Goal: Task Accomplishment & Management: Manage account settings

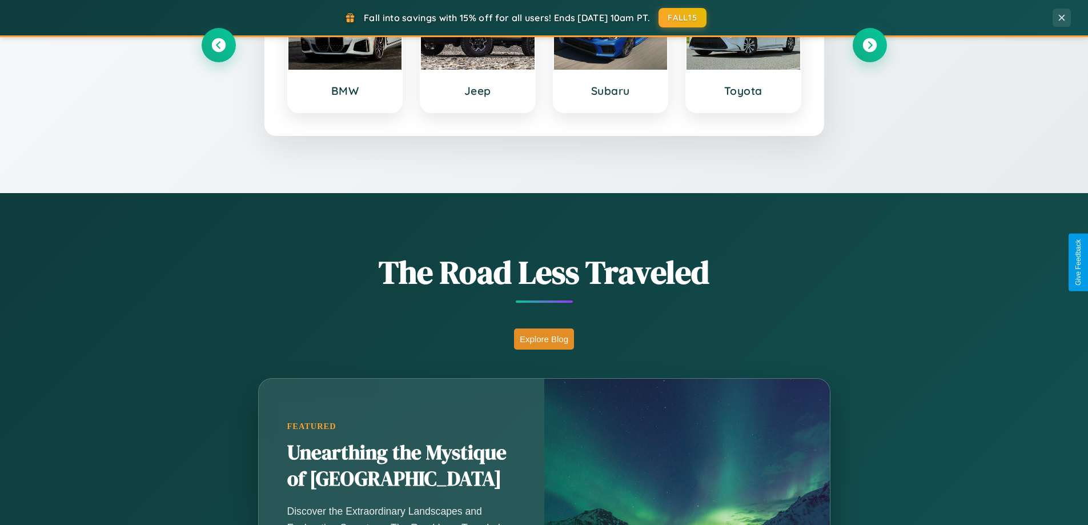
scroll to position [786, 0]
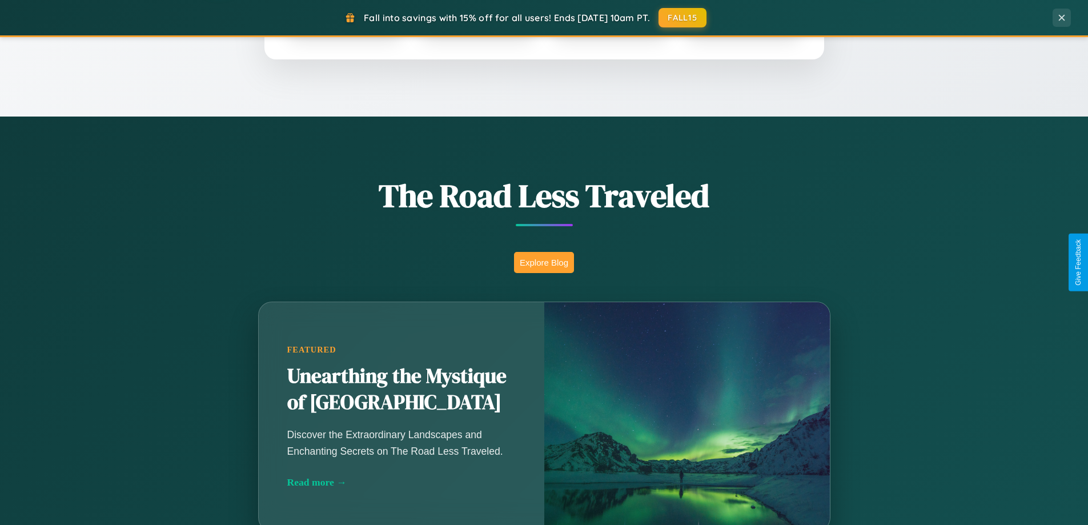
click at [544, 262] on button "Explore Blog" at bounding box center [544, 262] width 60 height 21
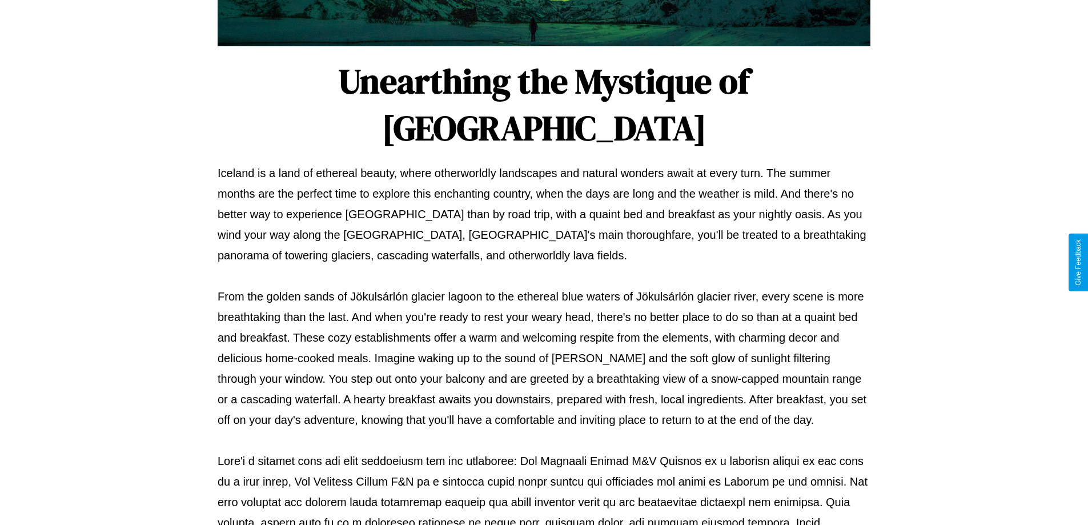
scroll to position [370, 0]
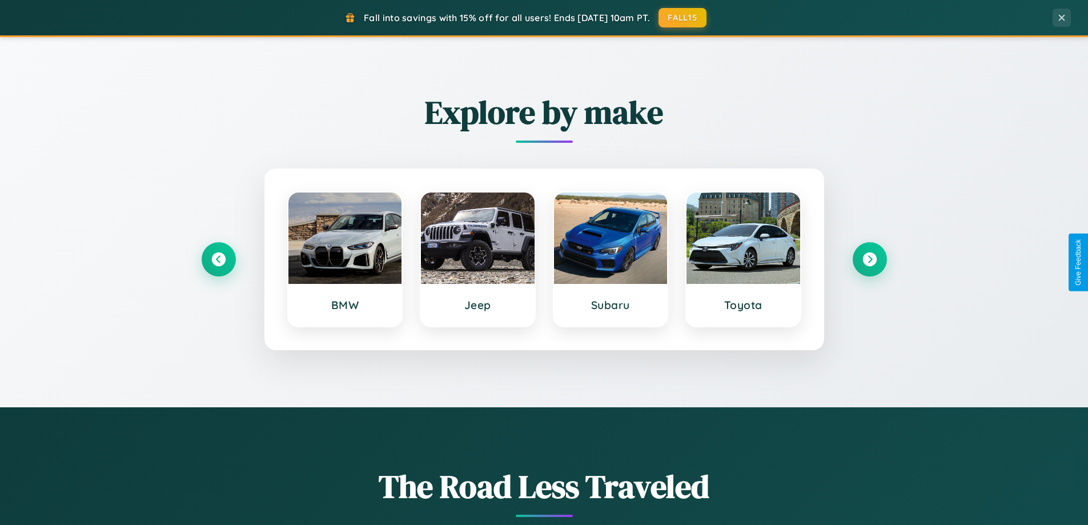
scroll to position [493, 0]
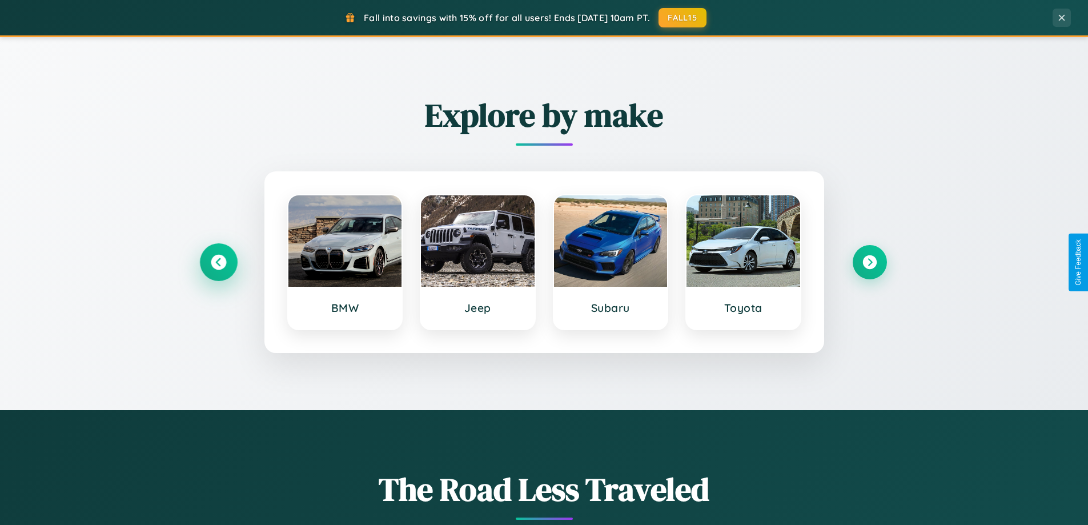
click at [218, 262] on icon at bounding box center [218, 262] width 15 height 15
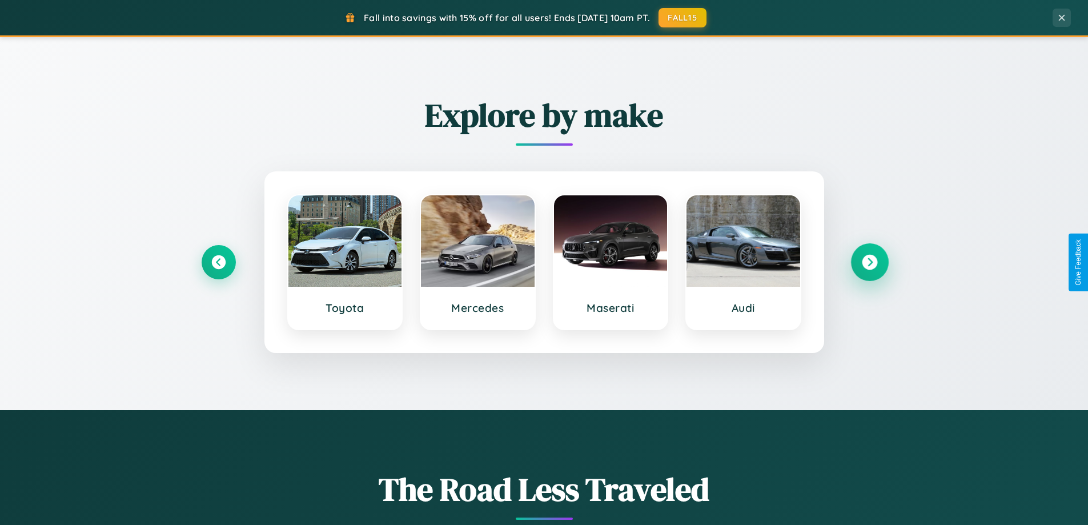
click at [870, 262] on icon at bounding box center [869, 262] width 15 height 15
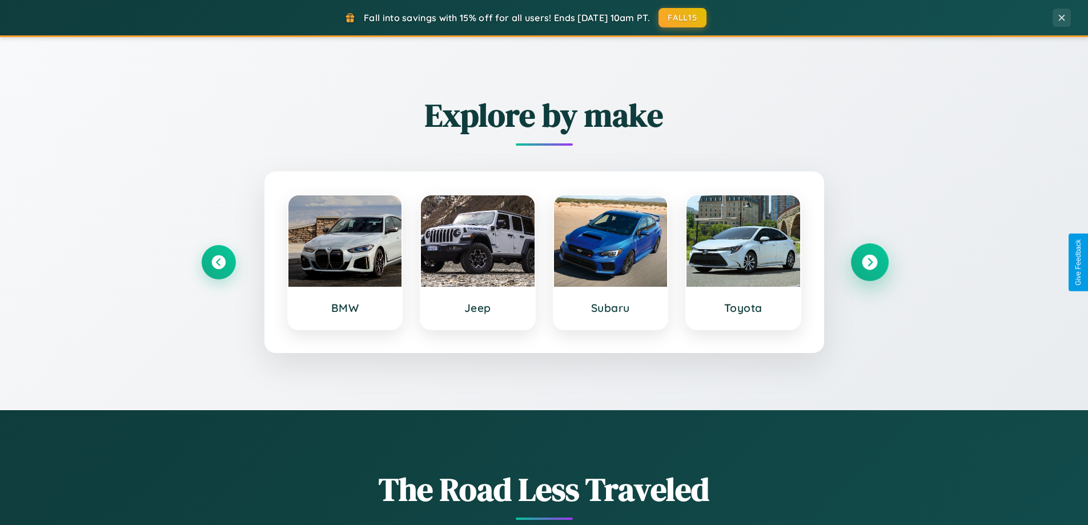
click at [870, 262] on icon at bounding box center [869, 262] width 15 height 15
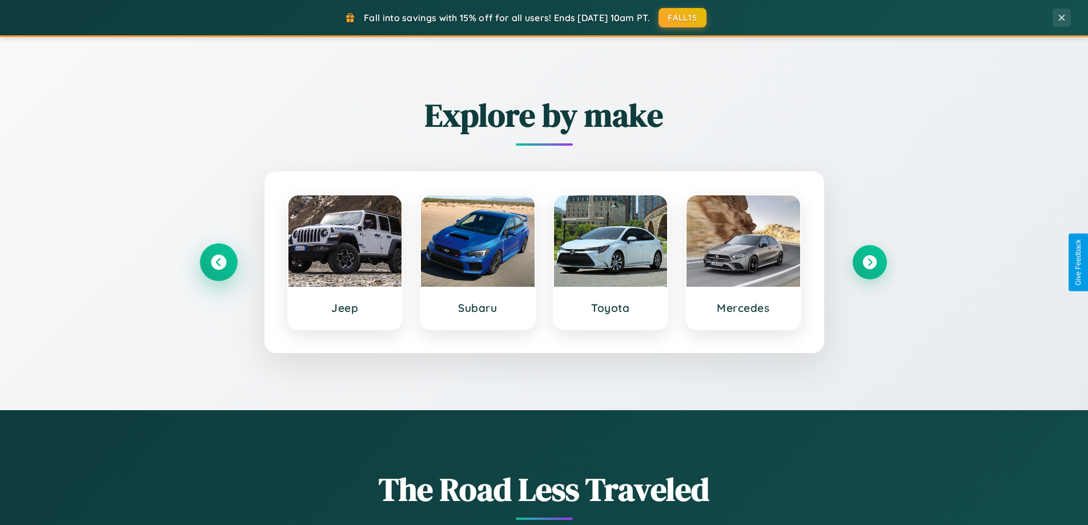
click at [218, 262] on icon at bounding box center [218, 262] width 15 height 15
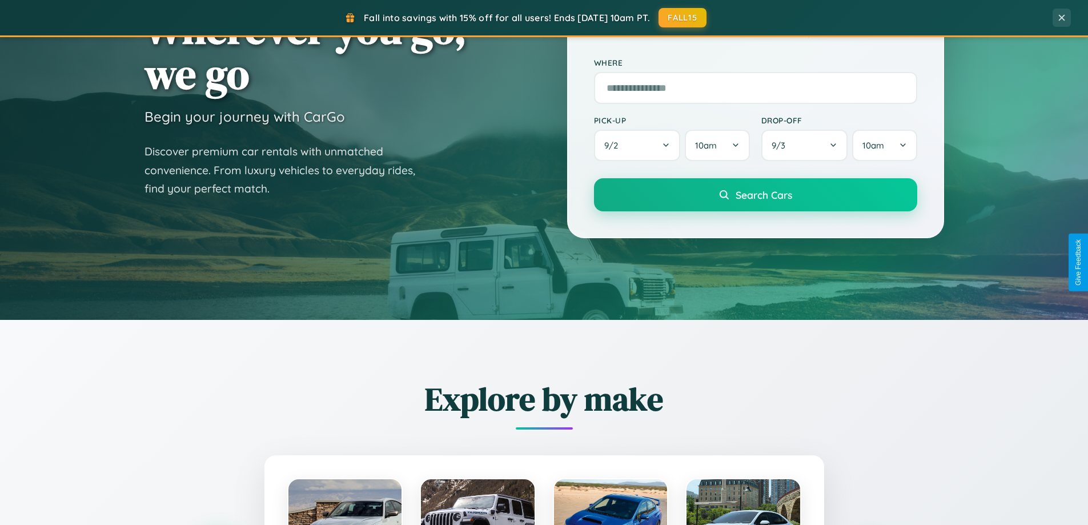
scroll to position [0, 0]
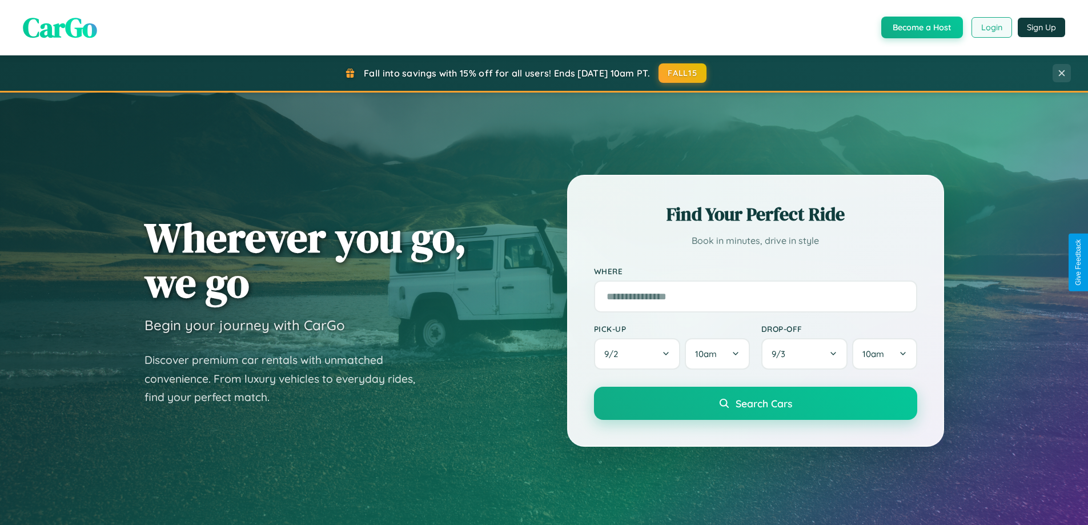
click at [991, 27] on button "Login" at bounding box center [992, 27] width 41 height 21
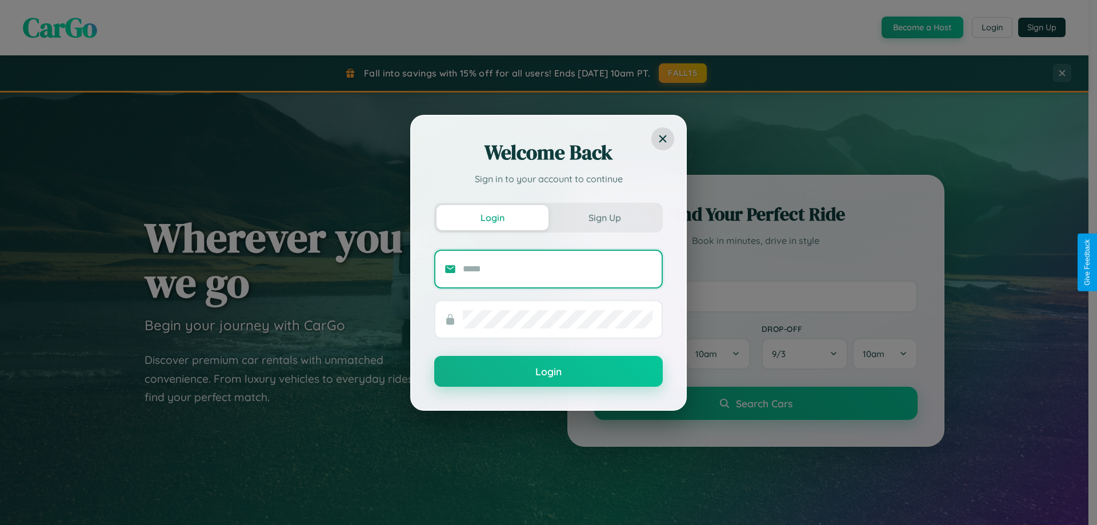
click at [558, 269] on input "text" at bounding box center [558, 269] width 190 height 18
type input "**********"
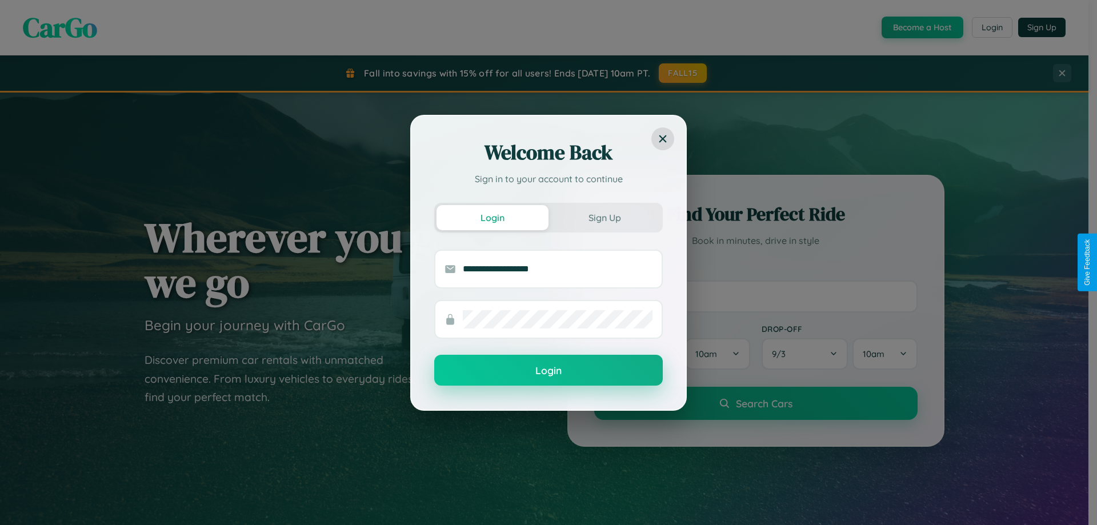
click at [549, 370] on button "Login" at bounding box center [548, 370] width 229 height 31
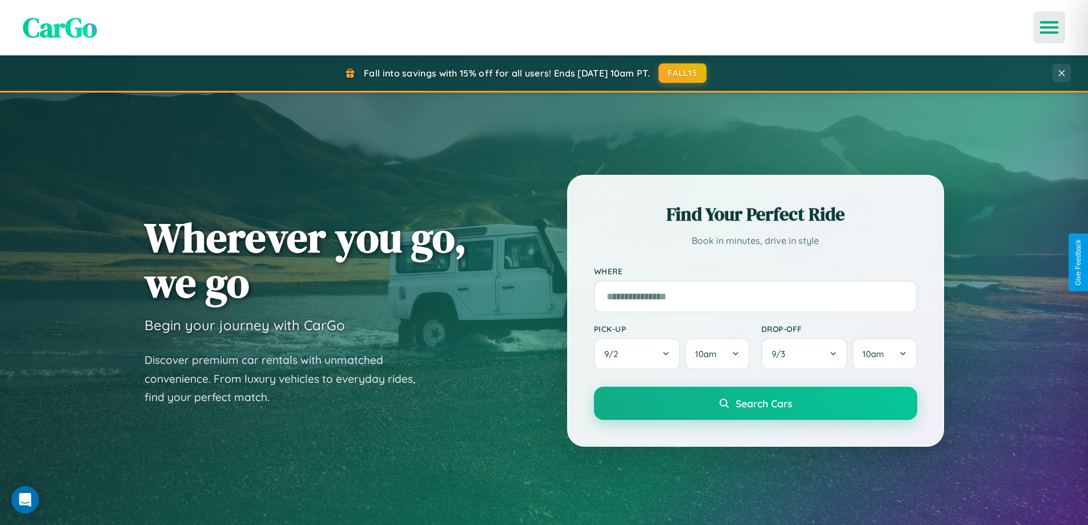
click at [1050, 27] on icon "Open menu" at bounding box center [1050, 27] width 17 height 10
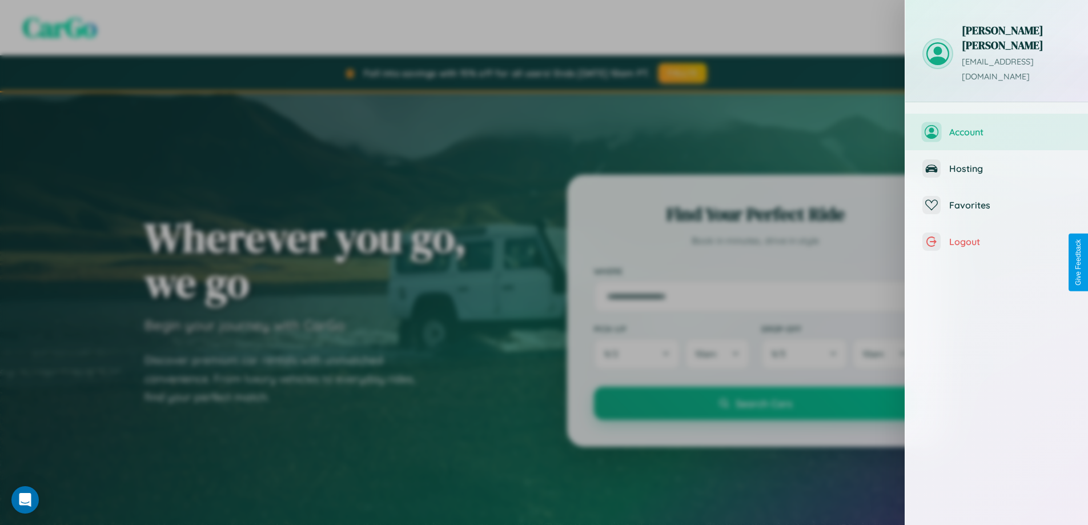
click at [997, 126] on span "Account" at bounding box center [1011, 131] width 122 height 11
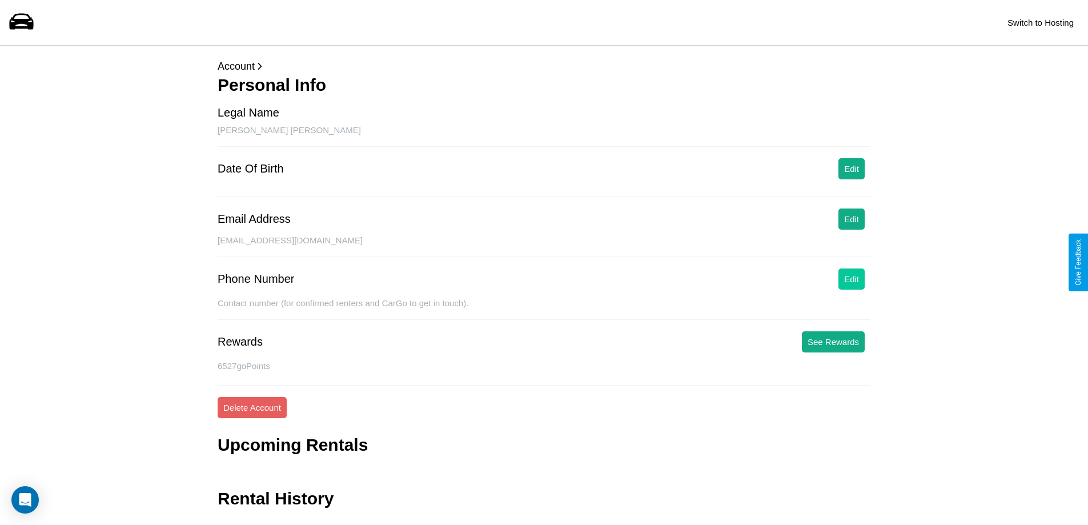
scroll to position [27, 0]
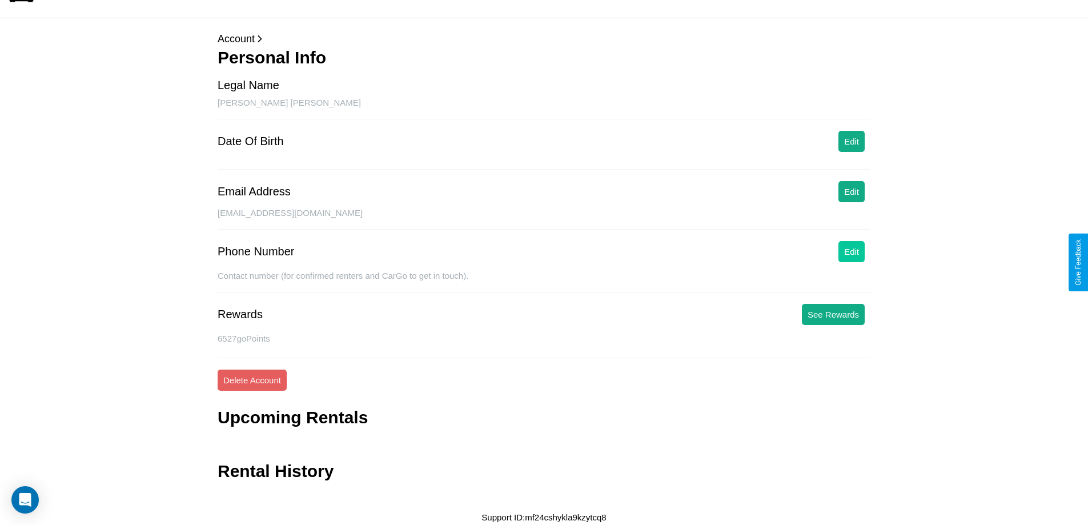
click at [852, 251] on button "Edit" at bounding box center [852, 251] width 26 height 21
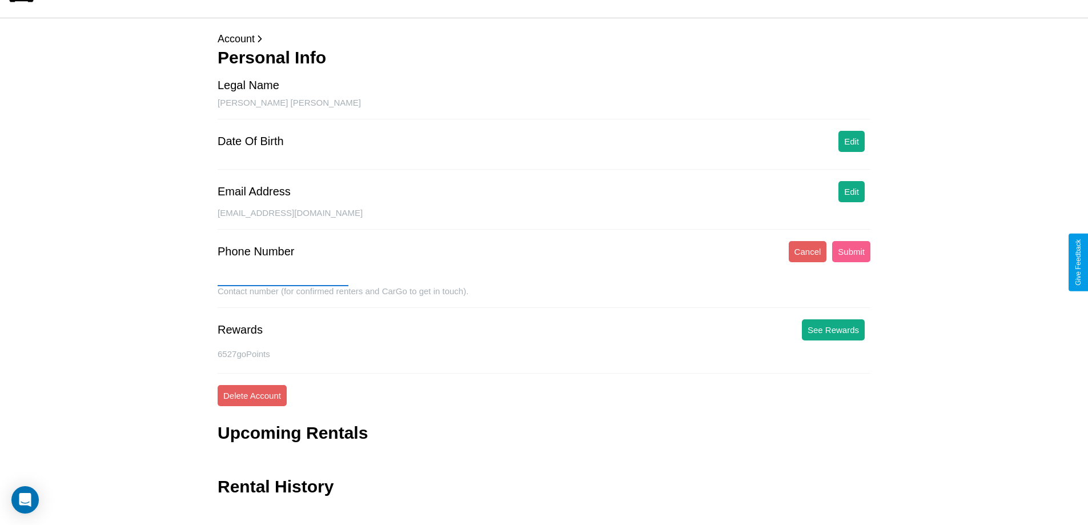
click at [283, 277] on input "text" at bounding box center [283, 277] width 131 height 18
type input "**********"
